Goal: Navigation & Orientation: Find specific page/section

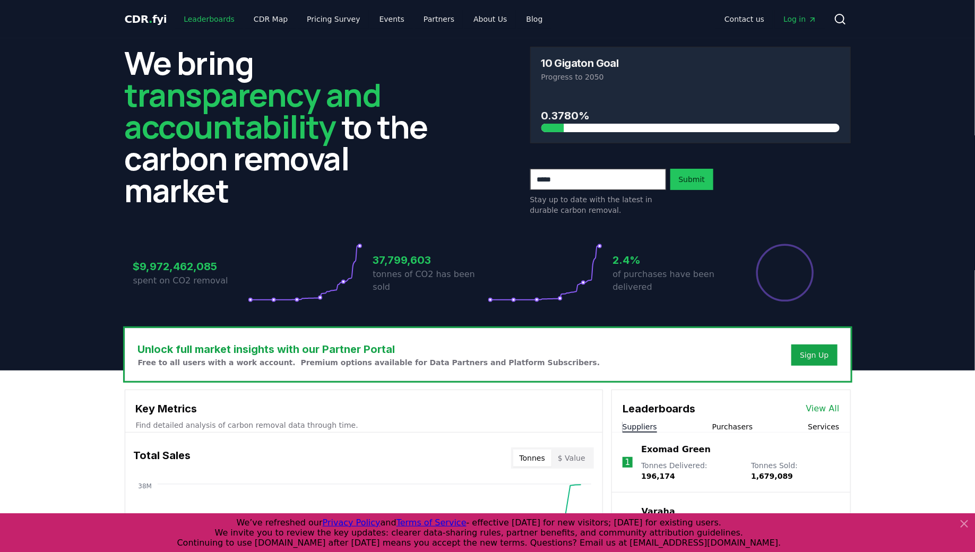
click at [193, 24] on link "Leaderboards" at bounding box center [209, 19] width 68 height 19
